Goal: Information Seeking & Learning: Learn about a topic

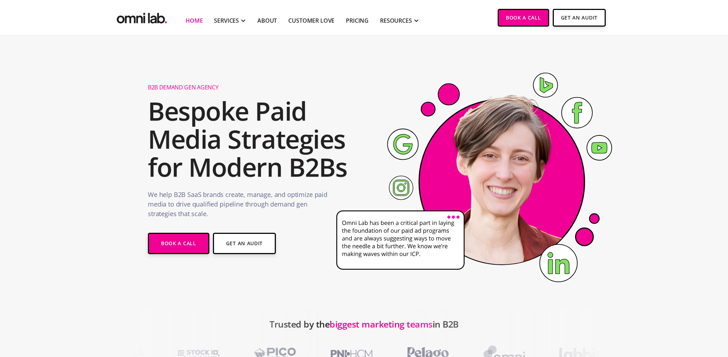
click at [171, 135] on h2 "Bespoke Paid Media Strategies for Modern B2Bs" at bounding box center [250, 139] width 204 height 85
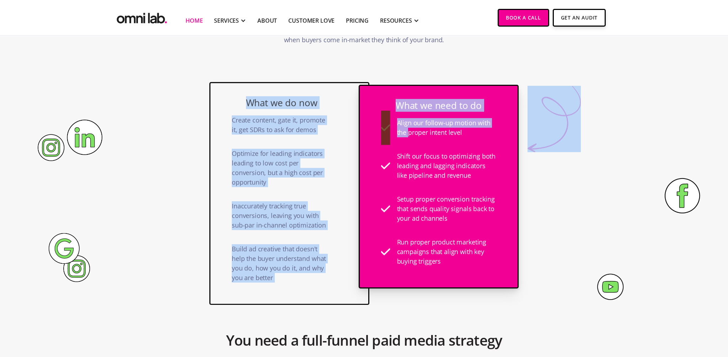
drag, startPoint x: 221, startPoint y: 101, endPoint x: 408, endPoint y: 128, distance: 189.6
click at [408, 128] on div "What we do now Create content, gate it, promote it, get SDRs to ask for demos O…" at bounding box center [363, 185] width 309 height 239
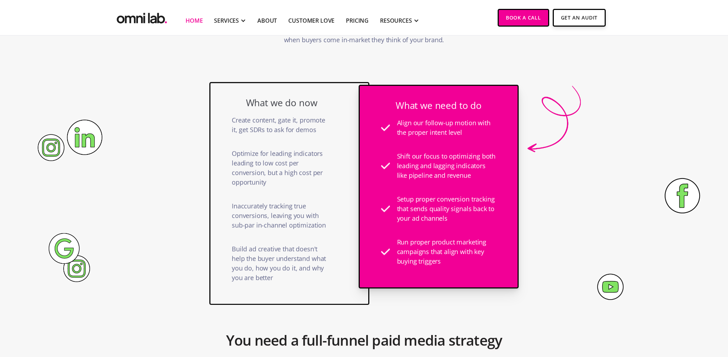
click at [408, 128] on div "Align our follow-up motion with the proper intent level" at bounding box center [446, 127] width 99 height 33
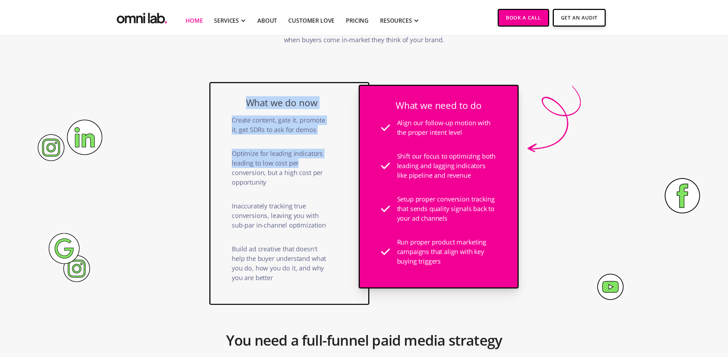
drag, startPoint x: 241, startPoint y: 102, endPoint x: 321, endPoint y: 162, distance: 99.8
click at [321, 161] on div "What we do now Create content, gate it, promote it, get SDRs to ask for demos O…" at bounding box center [281, 193] width 99 height 193
click at [321, 162] on div "Optimize for leading indicators leading to low cost per conversion, but a high …" at bounding box center [281, 168] width 99 height 53
drag, startPoint x: 321, startPoint y: 162, endPoint x: 281, endPoint y: 110, distance: 65.4
click at [281, 110] on div "What we do now Create content, gate it, promote it, get SDRs to ask for demos O…" at bounding box center [281, 193] width 99 height 193
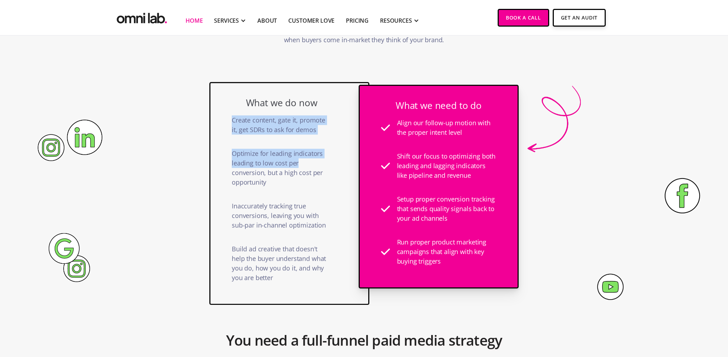
click at [280, 108] on div "Create content, gate it, promote it, get SDRs to ask for demos" at bounding box center [281, 124] width 99 height 33
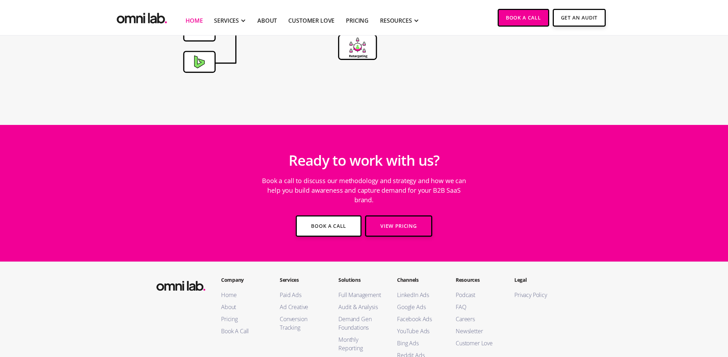
scroll to position [2418, 0]
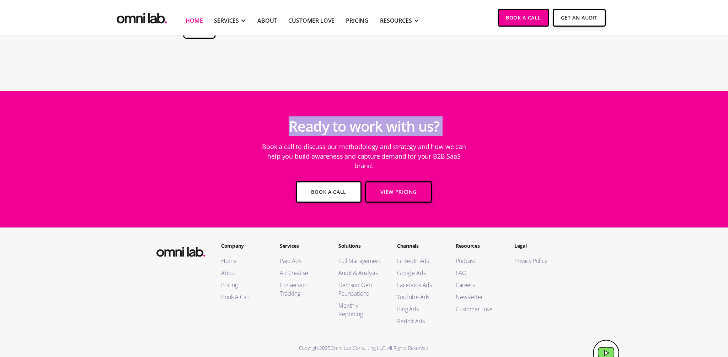
drag, startPoint x: 404, startPoint y: 121, endPoint x: 477, endPoint y: 132, distance: 74.3
click at [477, 132] on div "Ready to work with us? Book a call to discuss our methodology and strategy and …" at bounding box center [363, 159] width 355 height 101
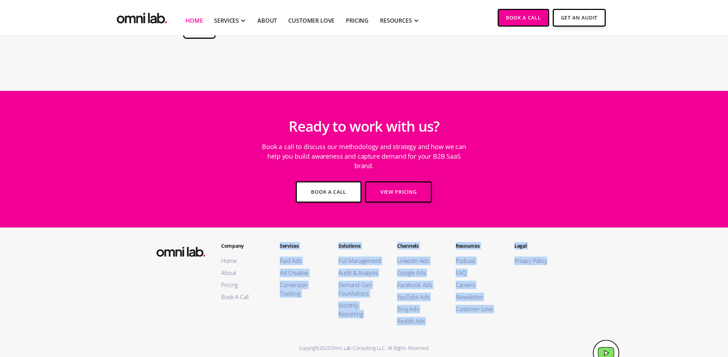
drag, startPoint x: 574, startPoint y: 301, endPoint x: 323, endPoint y: 225, distance: 261.6
click at [323, 228] on footer "Company Home About Pricing Book A Call Services Paid Ads Ad Creative Conversion…" at bounding box center [364, 298] width 728 height 140
drag, startPoint x: 323, startPoint y: 225, endPoint x: 587, endPoint y: 298, distance: 273.9
click at [587, 299] on footer "Company Home About Pricing Book A Call Services Paid Ads Ad Creative Conversion…" at bounding box center [364, 298] width 728 height 140
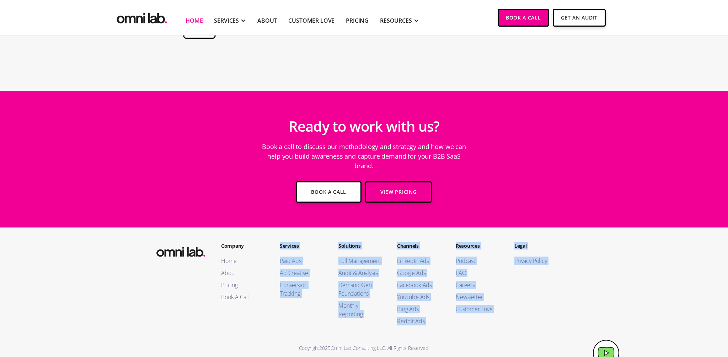
click at [587, 298] on footer "Company Home About Pricing Book A Call Services Paid Ads Ad Creative Conversion…" at bounding box center [364, 298] width 728 height 140
drag, startPoint x: 587, startPoint y: 298, endPoint x: 371, endPoint y: 224, distance: 228.8
click at [372, 228] on footer "Company Home About Pricing Book A Call Services Paid Ads Ad Creative Conversion…" at bounding box center [364, 298] width 728 height 140
click at [371, 228] on footer "Company Home About Pricing Book A Call Services Paid Ads Ad Creative Conversion…" at bounding box center [364, 298] width 728 height 140
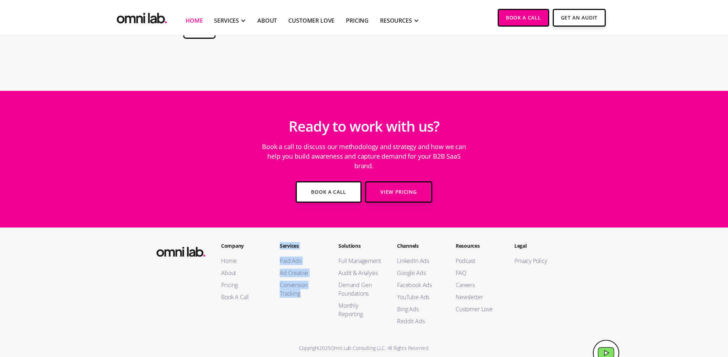
drag, startPoint x: 274, startPoint y: 237, endPoint x: 311, endPoint y: 293, distance: 67.7
click at [311, 293] on div "Company Home About Pricing Book A Call Services Paid Ads Ad Creative Conversion…" at bounding box center [397, 285] width 366 height 87
click at [300, 269] on link "Ad Creative" at bounding box center [302, 273] width 44 height 9
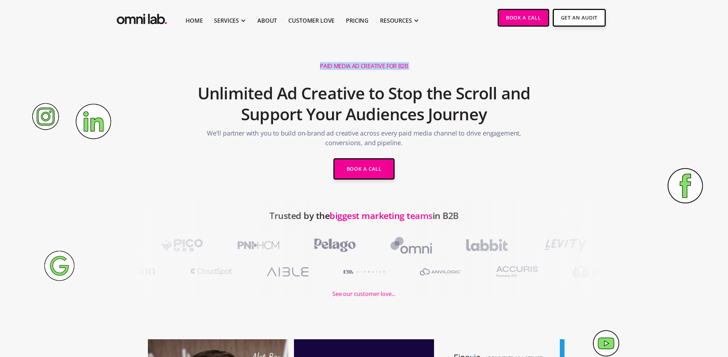
drag, startPoint x: 321, startPoint y: 60, endPoint x: 436, endPoint y: 62, distance: 114.8
click at [436, 62] on div "Paid Media Ad Creative for B2B Unlimited Ad Creative to Stop the Scroll and Sup…" at bounding box center [363, 122] width 355 height 130
click at [437, 62] on div "Paid Media Ad Creative for B2B Unlimited Ad Creative to Stop the Scroll and Sup…" at bounding box center [363, 122] width 355 height 130
click at [366, 20] on link "Pricing" at bounding box center [357, 20] width 23 height 9
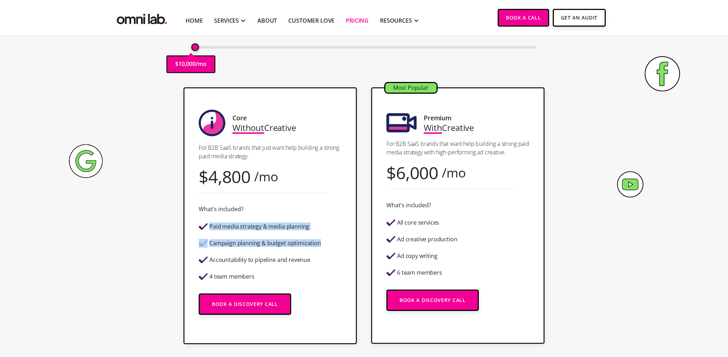
drag, startPoint x: 215, startPoint y: 225, endPoint x: 296, endPoint y: 248, distance: 84.1
click at [296, 248] on div "Paid media strategy & media planning Campaign planning & budget optimization Ac…" at bounding box center [260, 252] width 122 height 63
click at [296, 248] on div "Campaign planning & budget optimization" at bounding box center [260, 243] width 122 height 12
drag, startPoint x: 296, startPoint y: 250, endPoint x: 266, endPoint y: 232, distance: 34.9
click at [268, 233] on div "Paid media strategy & media planning Campaign planning & budget optimization Ac…" at bounding box center [260, 252] width 122 height 63
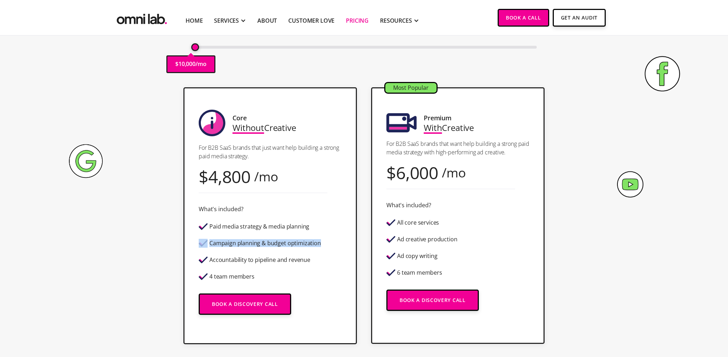
click at [265, 231] on div "Paid media strategy & media planning" at bounding box center [260, 227] width 122 height 12
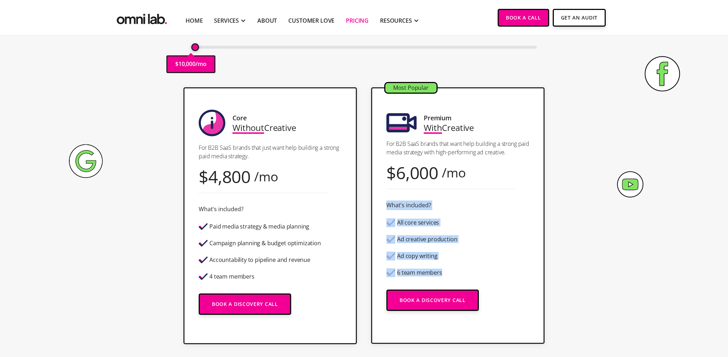
drag, startPoint x: 391, startPoint y: 215, endPoint x: 454, endPoint y: 272, distance: 85.0
click at [454, 272] on div "Most Popular Premium With Creative For B2B SaaS brands that want help building …" at bounding box center [457, 215] width 173 height 257
click at [454, 272] on div "6 team members" at bounding box center [421, 273] width 71 height 12
drag, startPoint x: 454, startPoint y: 272, endPoint x: 410, endPoint y: 225, distance: 64.4
click at [411, 226] on div "All core services Ad creative production Ad copy writing 6 team members" at bounding box center [421, 248] width 71 height 63
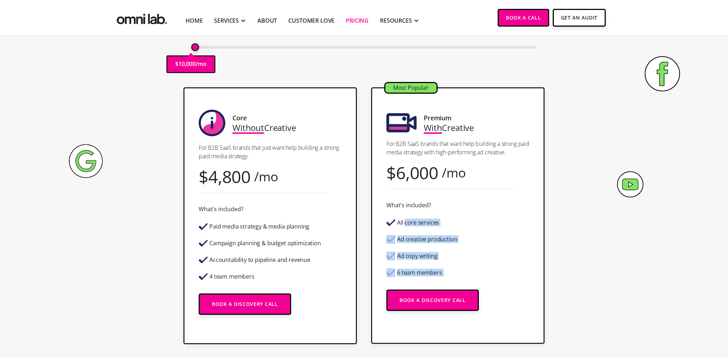
click at [410, 225] on div "All core services" at bounding box center [418, 223] width 42 height 6
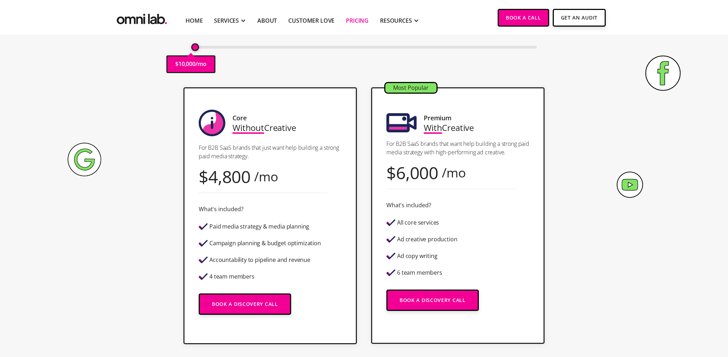
scroll to position [6, 0]
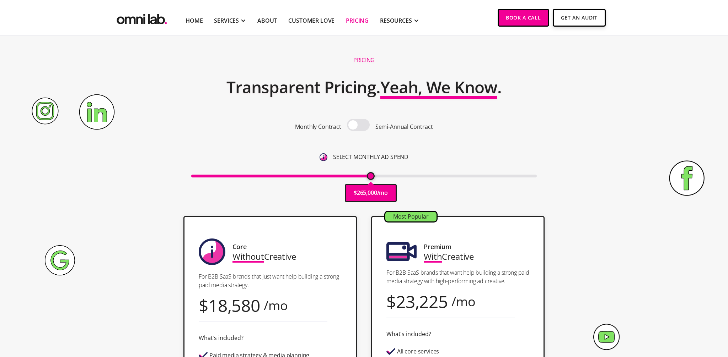
drag, startPoint x: 197, startPoint y: 177, endPoint x: 370, endPoint y: 168, distance: 173.2
type input "265000"
click at [371, 175] on input "range" at bounding box center [364, 176] width 346 height 3
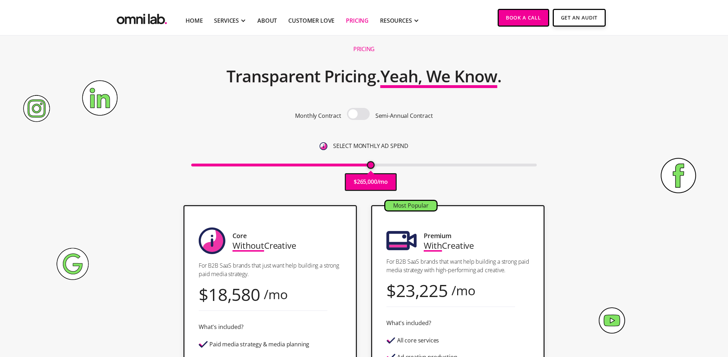
scroll to position [129, 0]
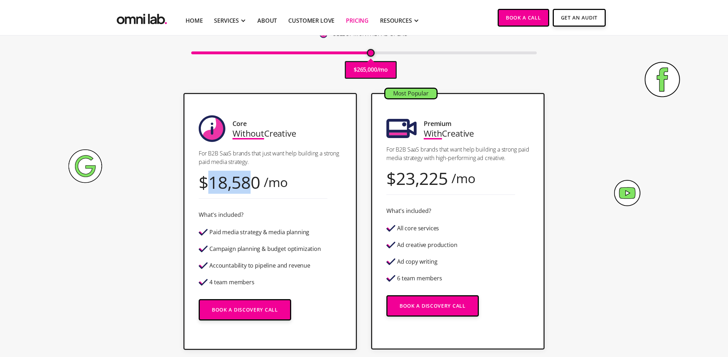
drag, startPoint x: 228, startPoint y: 177, endPoint x: 272, endPoint y: 182, distance: 44.6
click at [270, 182] on div "$ 18,580 /mo" at bounding box center [243, 183] width 89 height 10
click at [272, 182] on div "/mo" at bounding box center [276, 183] width 24 height 10
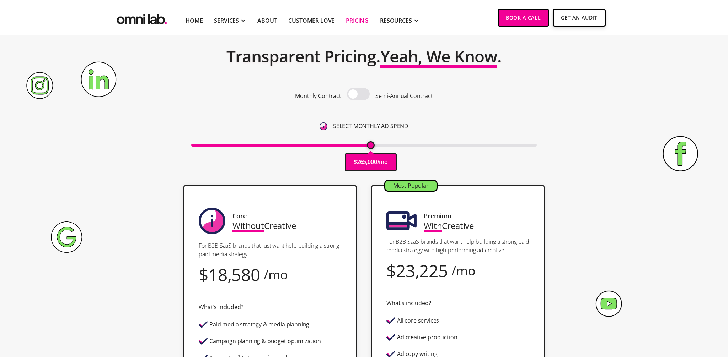
scroll to position [65, 0]
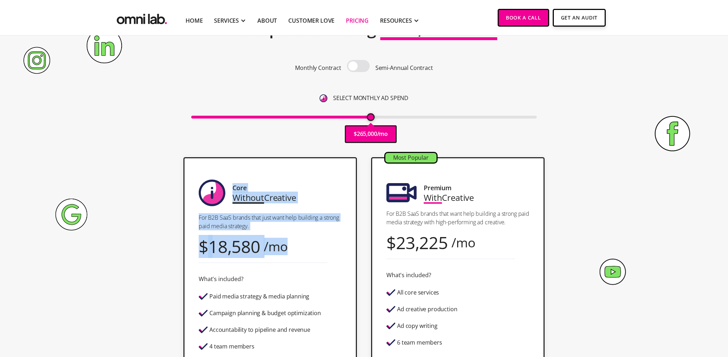
drag, startPoint x: 231, startPoint y: 182, endPoint x: 308, endPoint y: 247, distance: 100.4
click at [308, 247] on div "Core Without Creative For B2B SaaS brands that just want help building a strong…" at bounding box center [269, 285] width 173 height 257
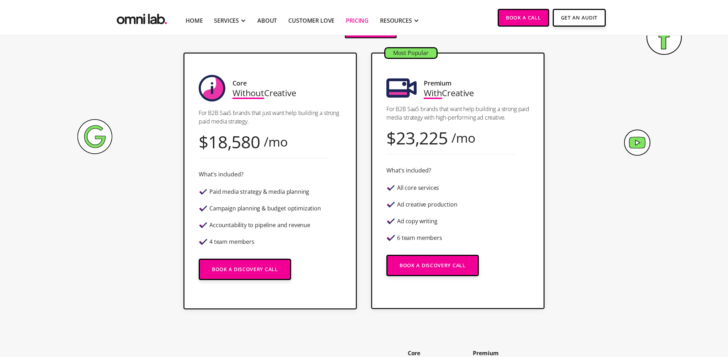
scroll to position [212, 0]
